Goal: Information Seeking & Learning: Learn about a topic

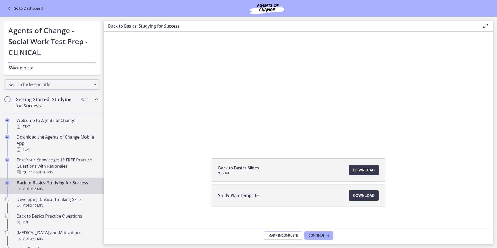
scroll to position [43, 0]
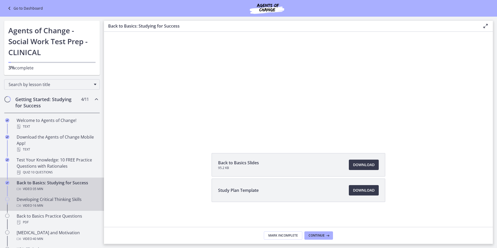
drag, startPoint x: 59, startPoint y: 205, endPoint x: 75, endPoint y: 201, distance: 17.1
click at [59, 205] on div "Video · 16 min" at bounding box center [57, 205] width 81 height 6
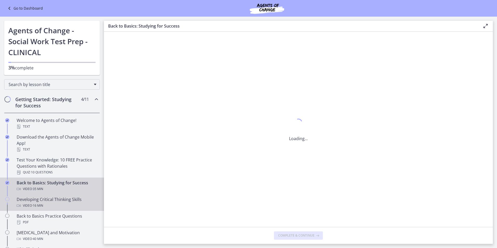
scroll to position [0, 0]
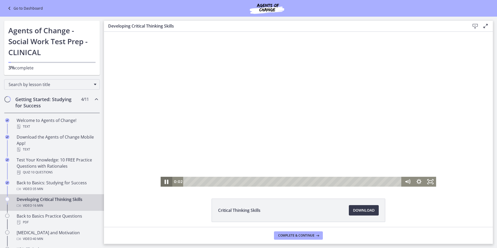
click at [165, 181] on icon "Pause" at bounding box center [167, 182] width 14 height 12
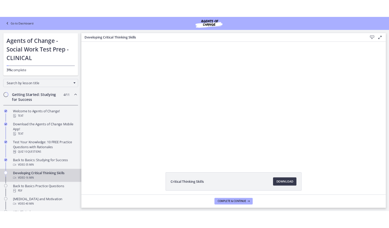
scroll to position [20, 0]
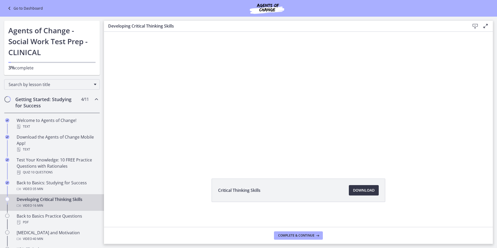
click at [370, 191] on span "Download Opens in a new window" at bounding box center [364, 190] width 22 height 6
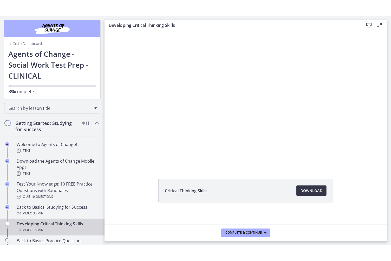
scroll to position [20, 0]
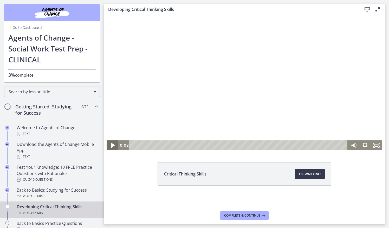
click at [115, 145] on icon "Play Video" at bounding box center [113, 145] width 14 height 12
click at [374, 146] on rect "Fullscreen" at bounding box center [376, 145] width 4 height 3
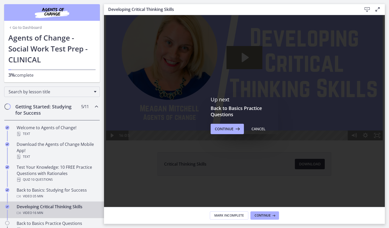
scroll to position [31, 0]
click at [264, 214] on span "Continue" at bounding box center [262, 215] width 16 height 4
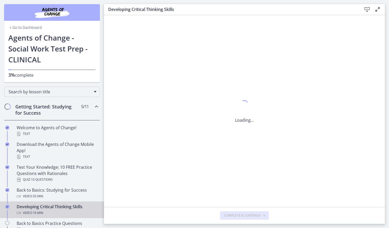
scroll to position [0, 0]
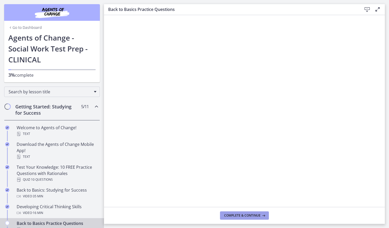
click at [234, 218] on button "Complete & continue" at bounding box center [244, 215] width 49 height 8
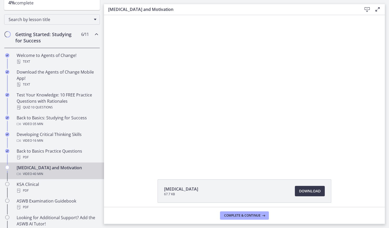
scroll to position [73, 0]
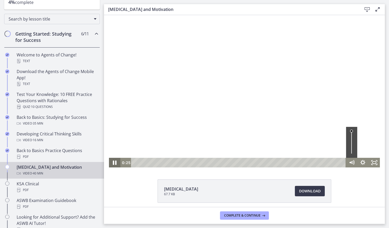
click at [111, 164] on icon "Pause" at bounding box center [115, 162] width 14 height 11
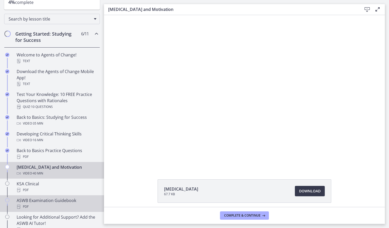
click at [70, 202] on div "ASWB Examination Guidebook PDF" at bounding box center [57, 203] width 81 height 12
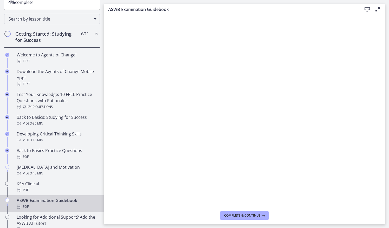
click at [366, 9] on icon at bounding box center [367, 9] width 6 height 6
click at [244, 215] on span "Complete & continue" at bounding box center [242, 215] width 36 height 4
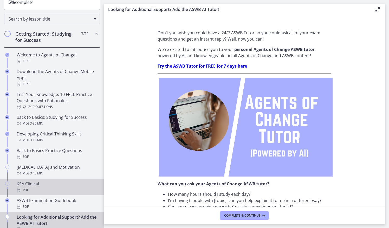
click at [36, 191] on div "PDF" at bounding box center [57, 190] width 81 height 6
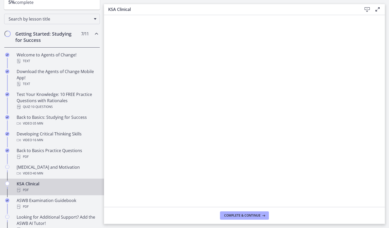
click at [367, 9] on icon at bounding box center [367, 9] width 6 height 6
click at [238, 216] on span "Complete & continue" at bounding box center [242, 215] width 36 height 4
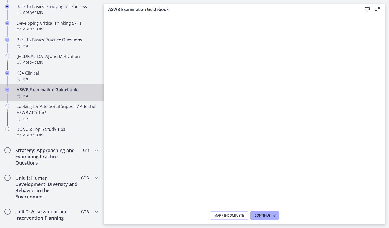
scroll to position [185, 0]
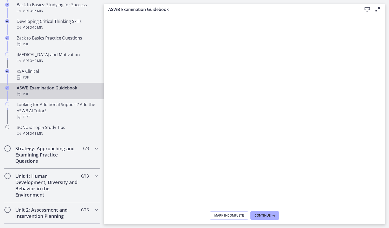
click at [93, 149] on icon "Chapters" at bounding box center [96, 148] width 6 height 6
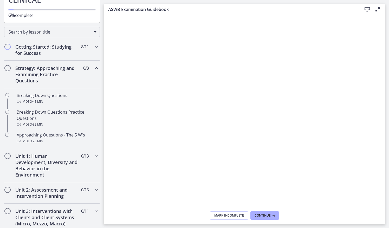
scroll to position [62, 0]
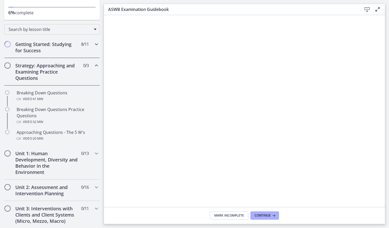
click at [93, 44] on icon "Chapters" at bounding box center [96, 44] width 6 height 6
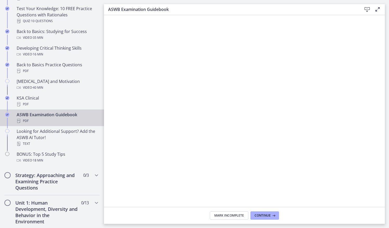
scroll to position [161, 0]
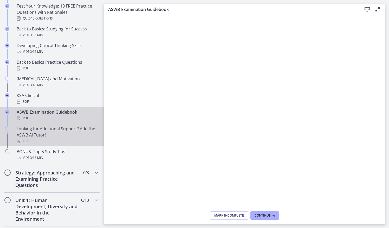
click at [6, 129] on icon "Chapters" at bounding box center [7, 128] width 4 height 4
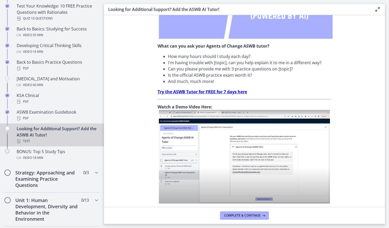
scroll to position [159, 0]
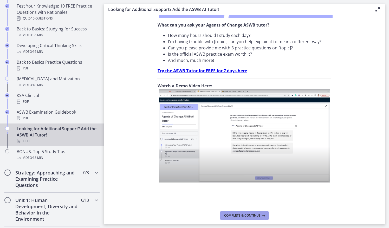
click at [254, 218] on button "Complete & continue" at bounding box center [244, 215] width 49 height 8
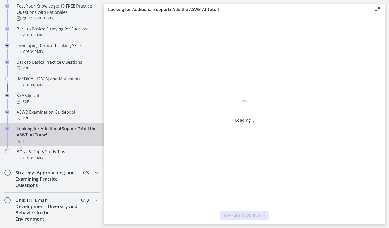
scroll to position [0, 0]
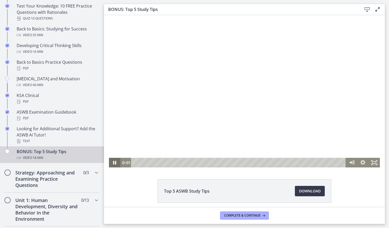
click at [115, 161] on icon "Pause" at bounding box center [114, 163] width 11 height 10
click at [111, 165] on icon "Pause" at bounding box center [115, 162] width 14 height 11
click at [111, 165] on icon "Play Video" at bounding box center [115, 162] width 14 height 11
click at [111, 165] on icon "Pause" at bounding box center [115, 162] width 14 height 11
click at [111, 165] on icon "Play Video" at bounding box center [115, 162] width 14 height 11
